Goal: Transaction & Acquisition: Purchase product/service

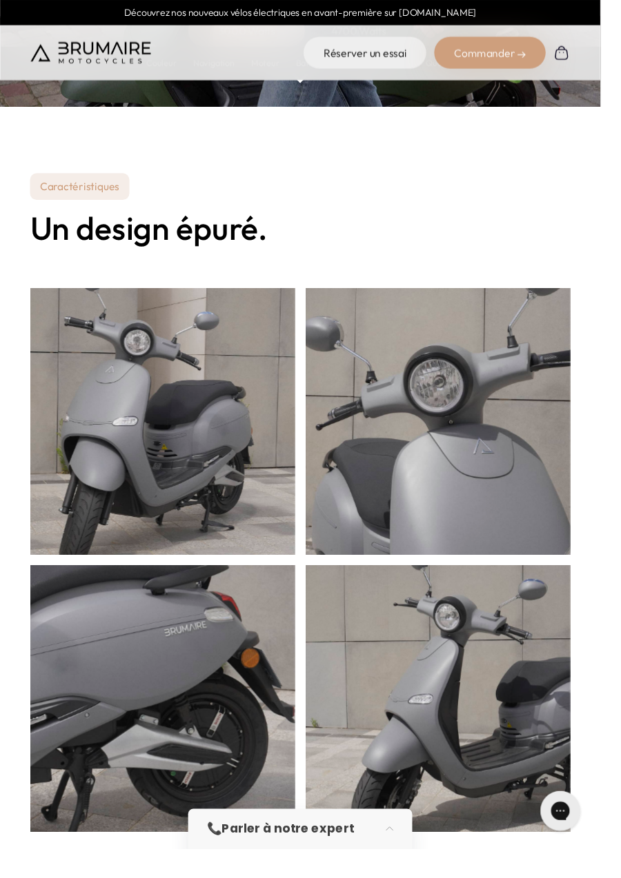
scroll to position [340, 0]
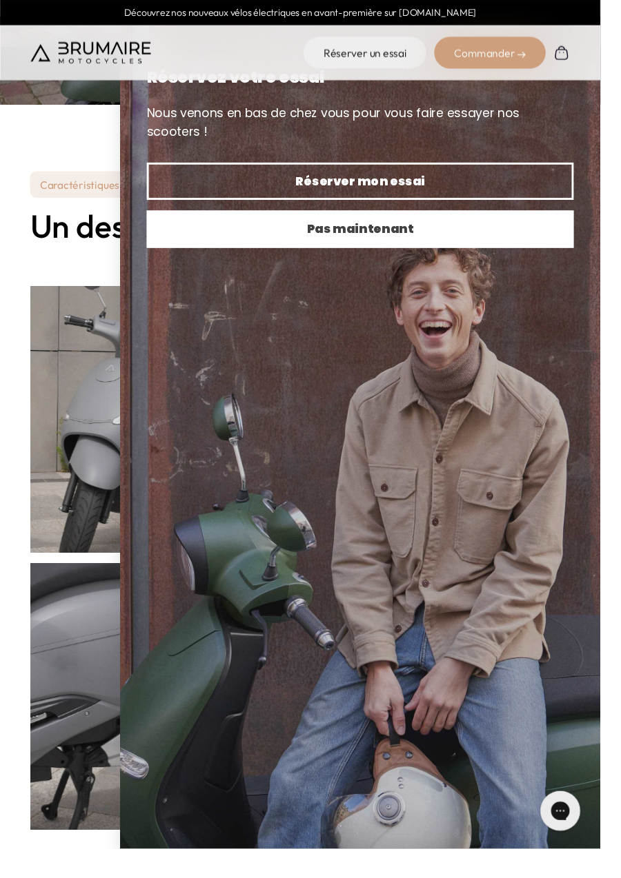
click at [569, 228] on span "Pas maintenant" at bounding box center [372, 237] width 393 height 19
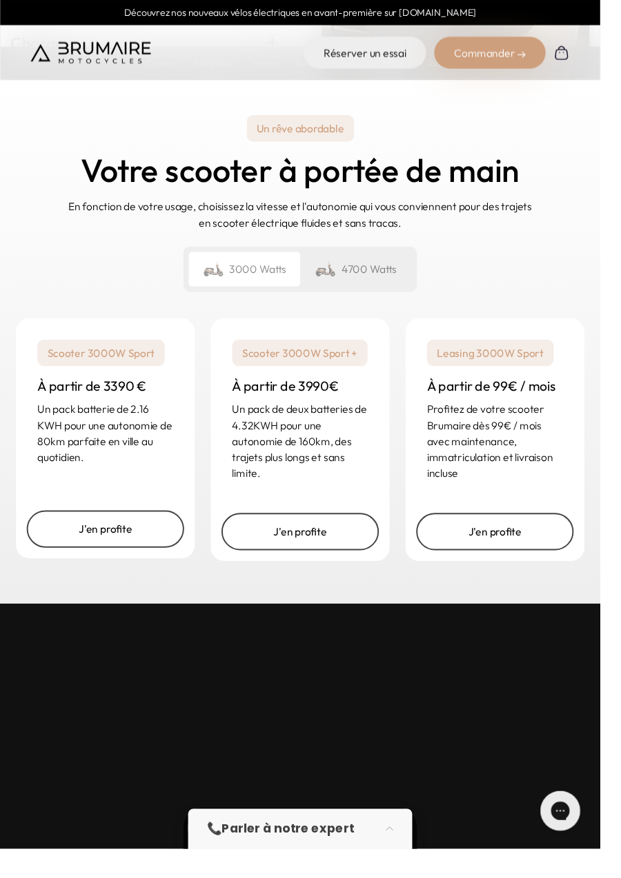
scroll to position [3279, 0]
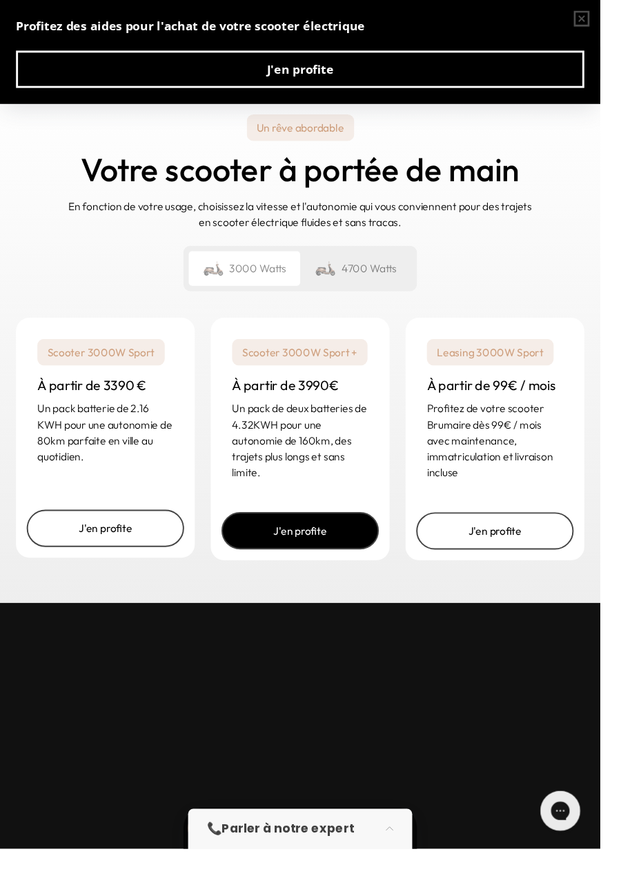
click at [267, 569] on link "J'en profite" at bounding box center [310, 549] width 163 height 39
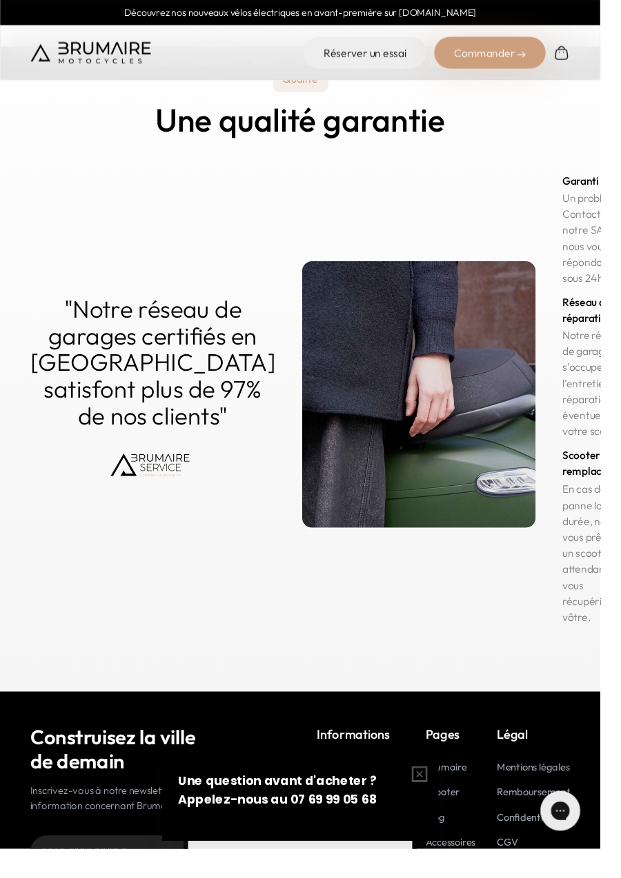
scroll to position [7030, 0]
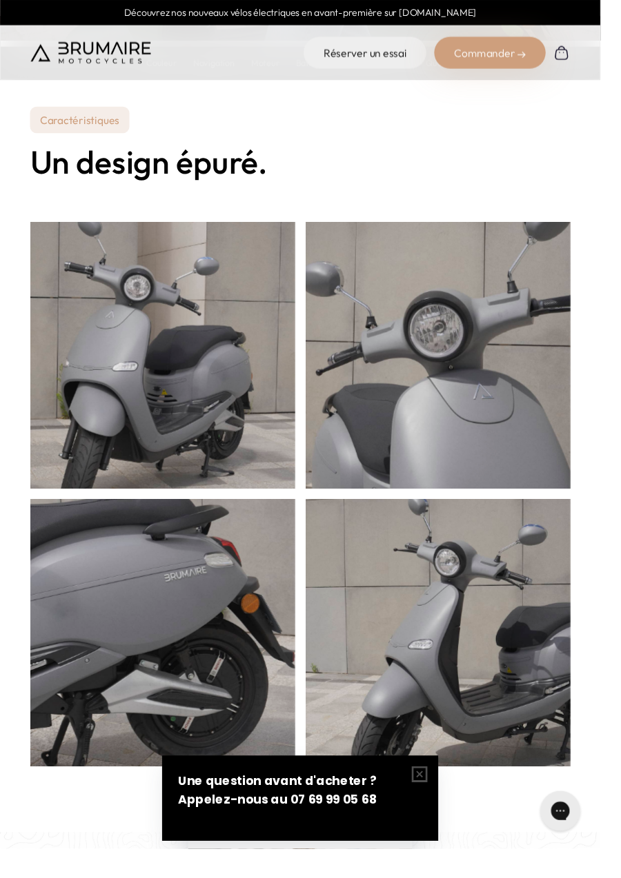
scroll to position [406, 0]
click at [70, 123] on p "Caractéristiques" at bounding box center [82, 125] width 103 height 28
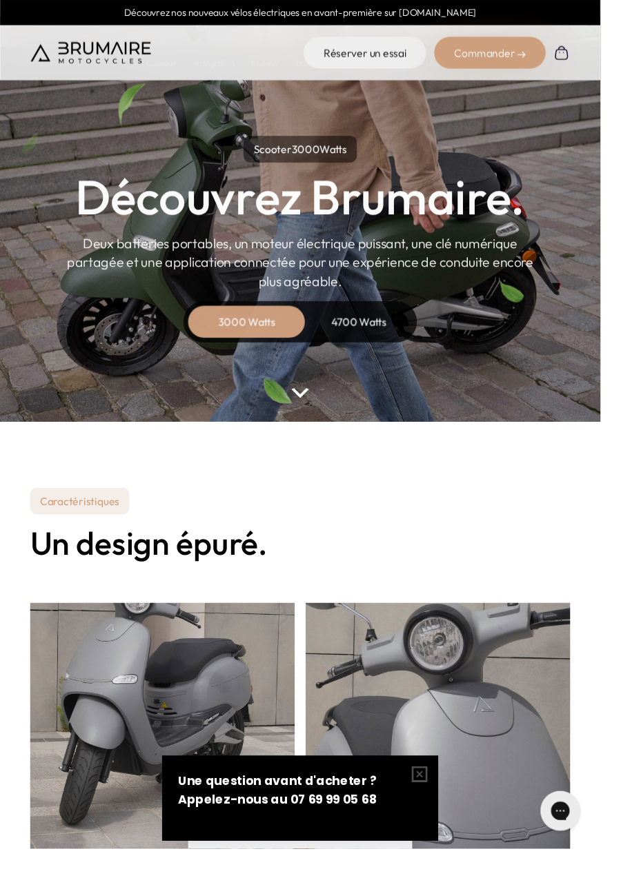
scroll to position [0, 0]
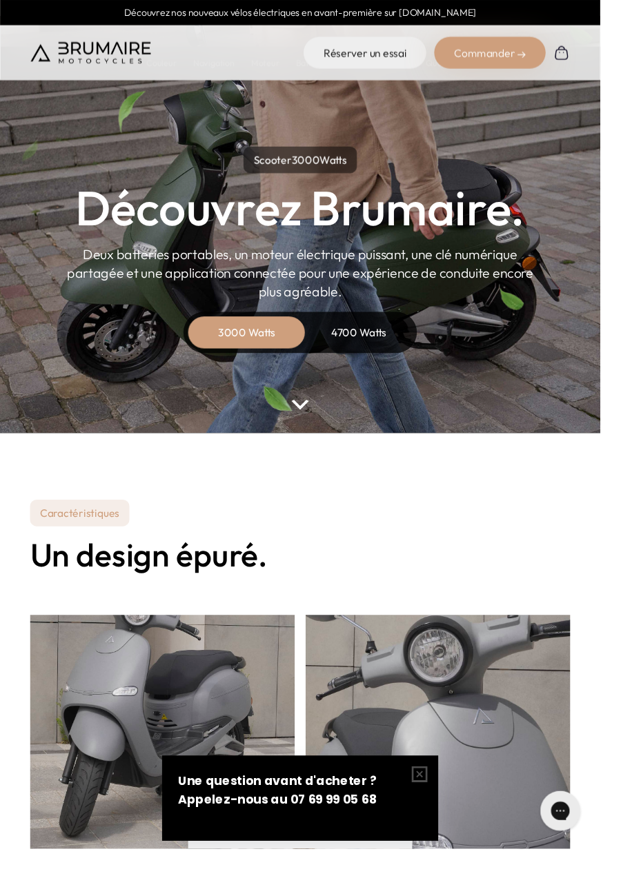
click at [361, 341] on div "4700 Watts" at bounding box center [371, 344] width 110 height 33
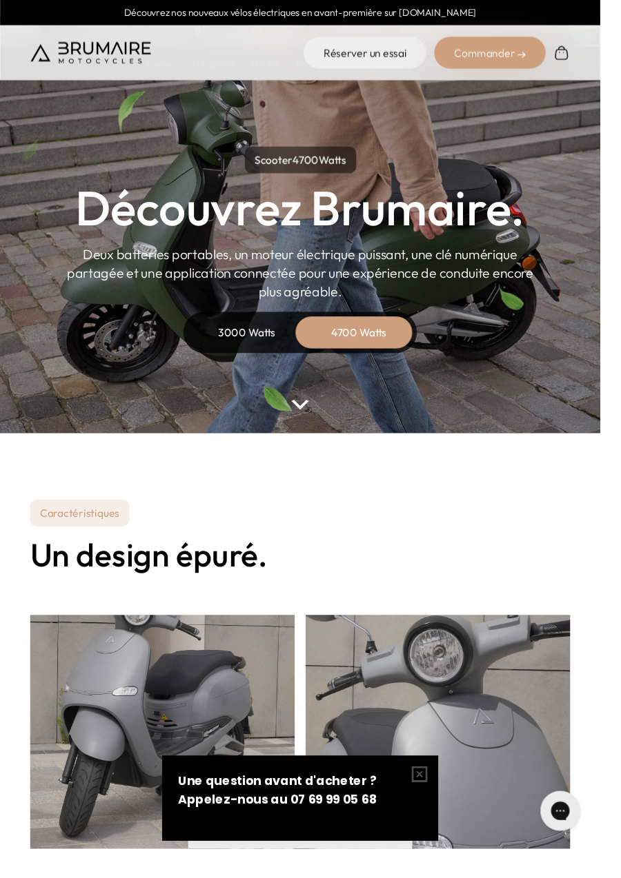
click at [333, 168] on p "Scooter 4700 Watts" at bounding box center [310, 166] width 115 height 28
